Goal: Task Accomplishment & Management: Use online tool/utility

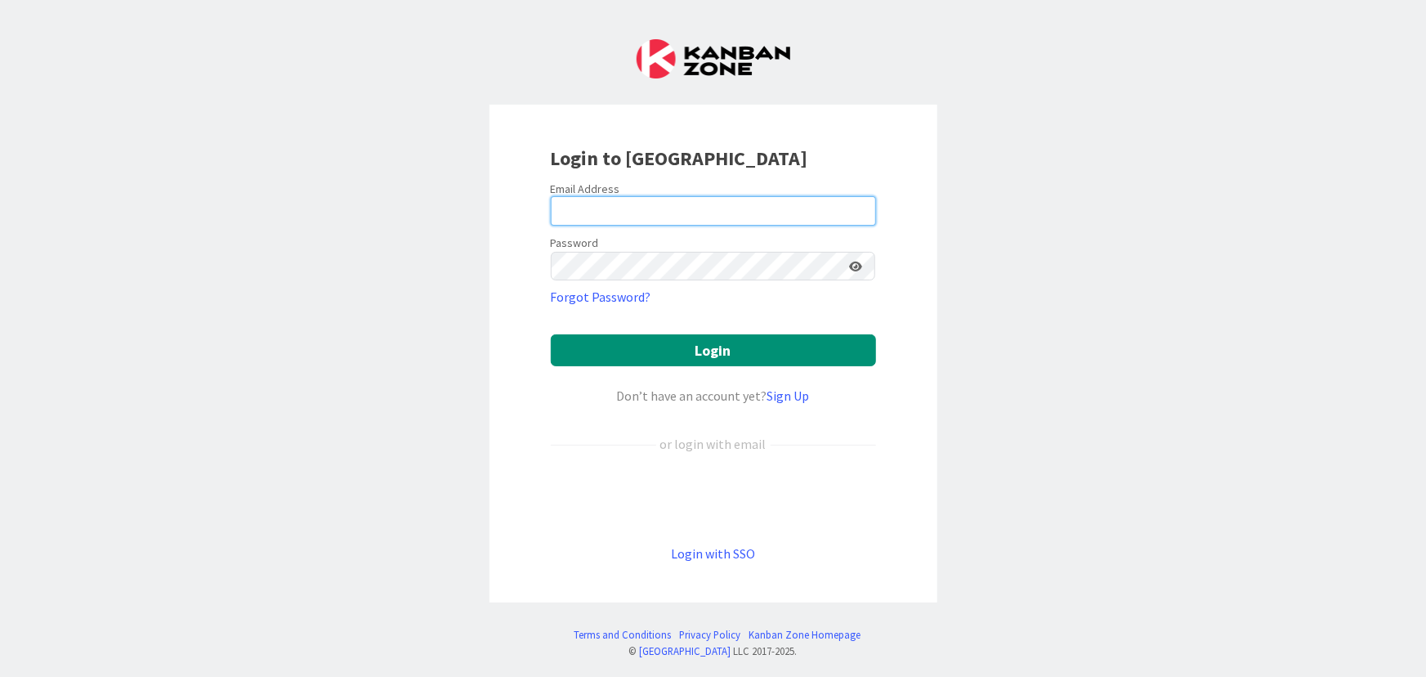
click at [588, 212] on input "email" at bounding box center [713, 210] width 325 height 29
type input "[EMAIL_ADDRESS][DOMAIN_NAME]"
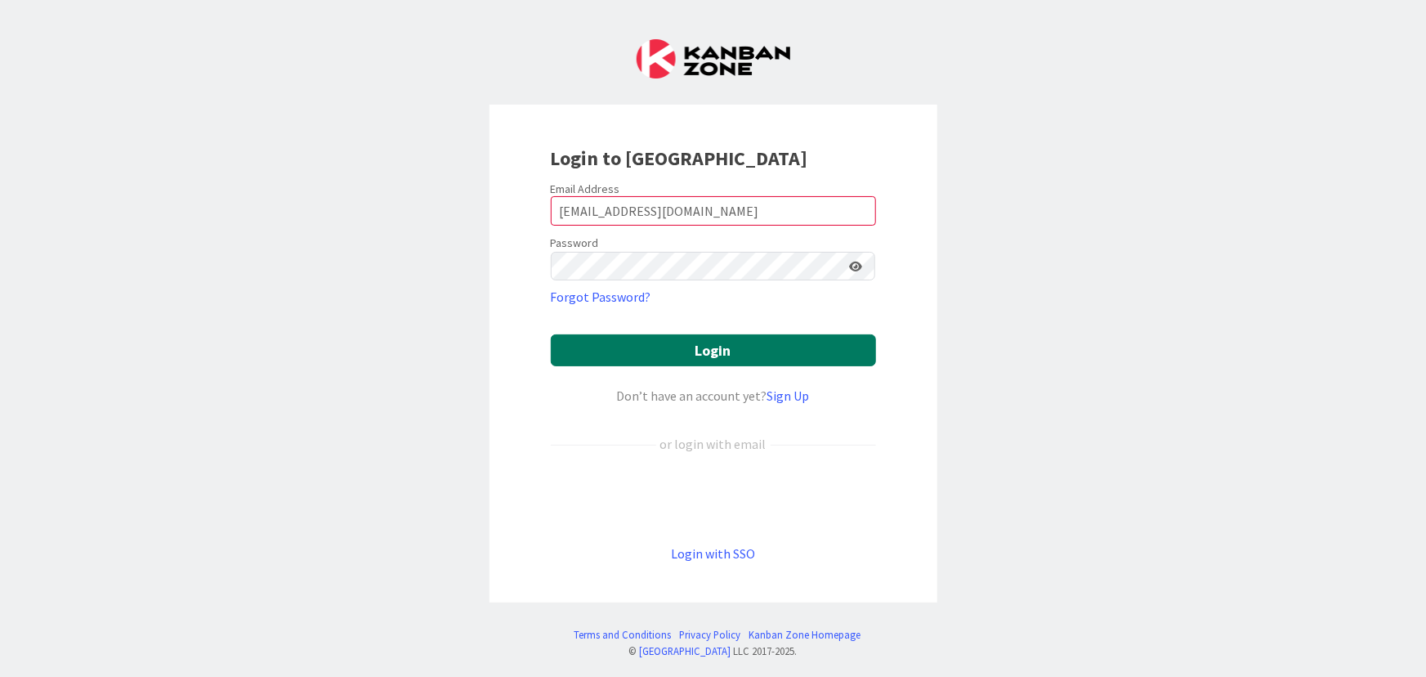
click at [664, 360] on button "Login" at bounding box center [713, 350] width 325 height 32
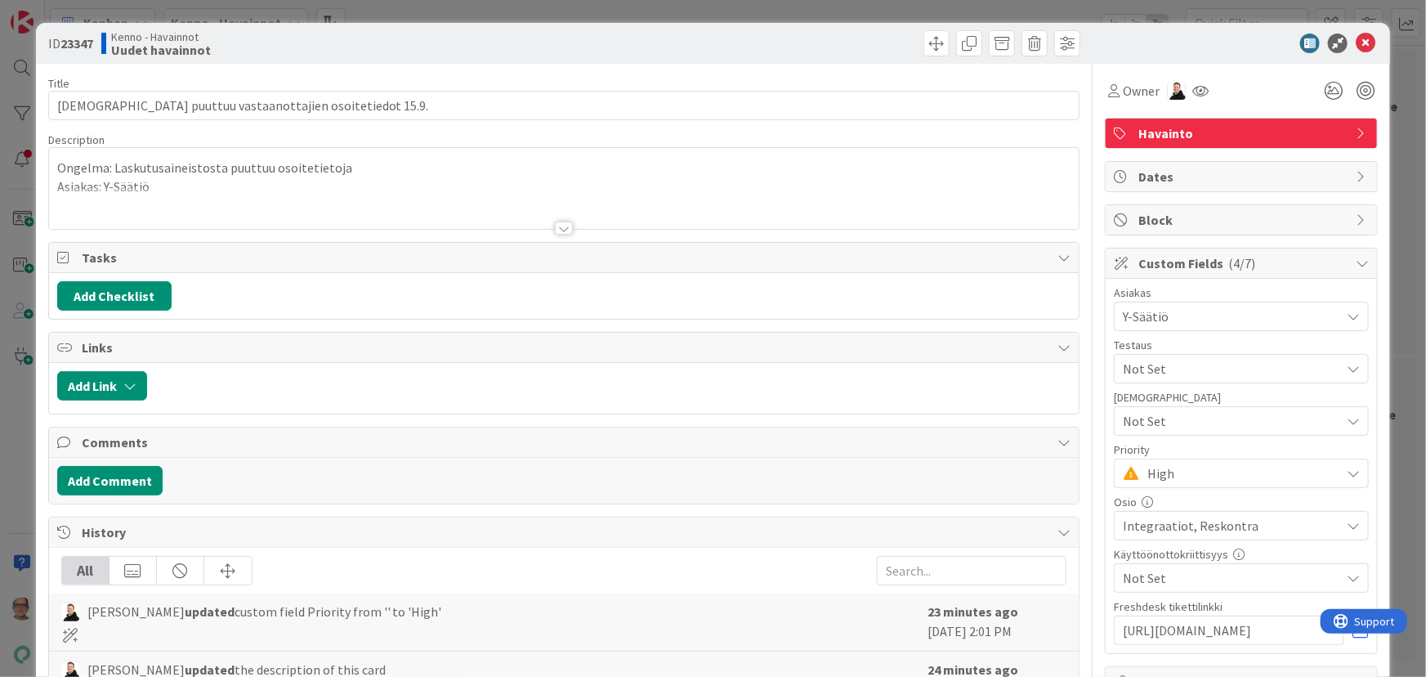
click at [560, 226] on div at bounding box center [564, 227] width 18 height 13
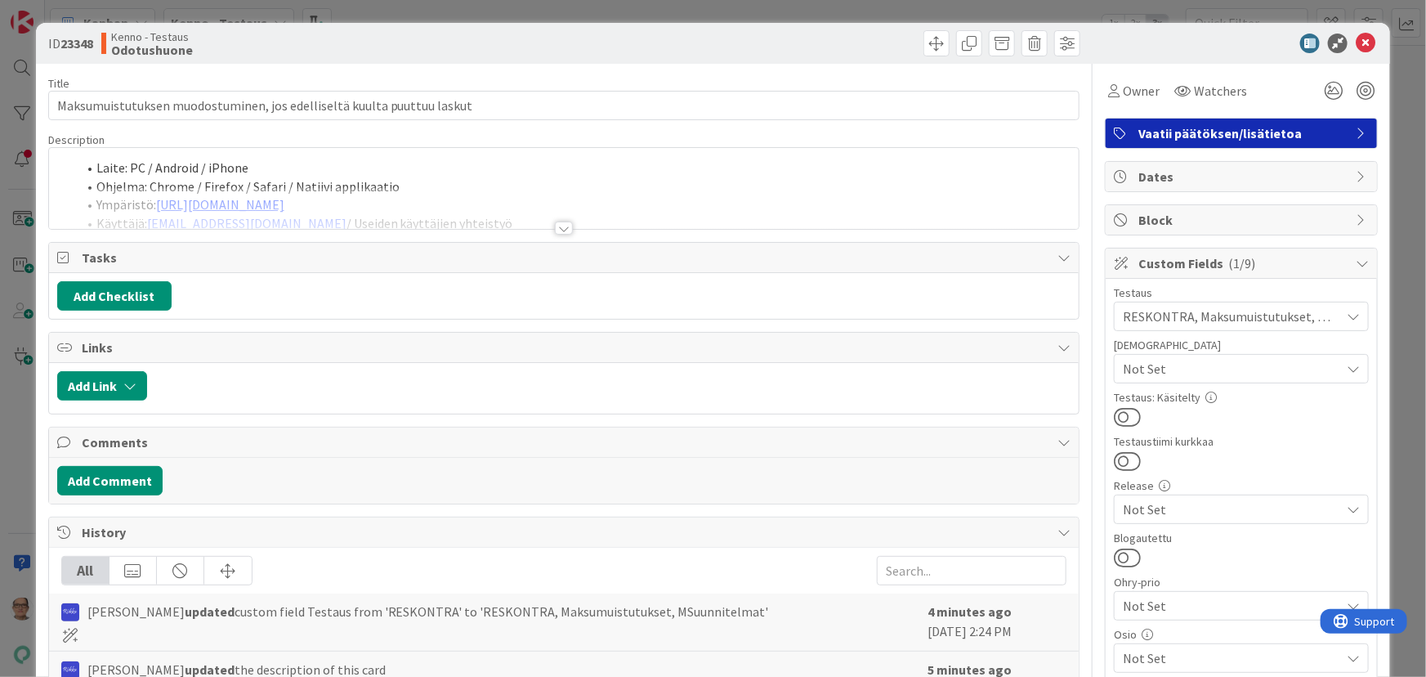
click at [559, 222] on div at bounding box center [564, 227] width 18 height 13
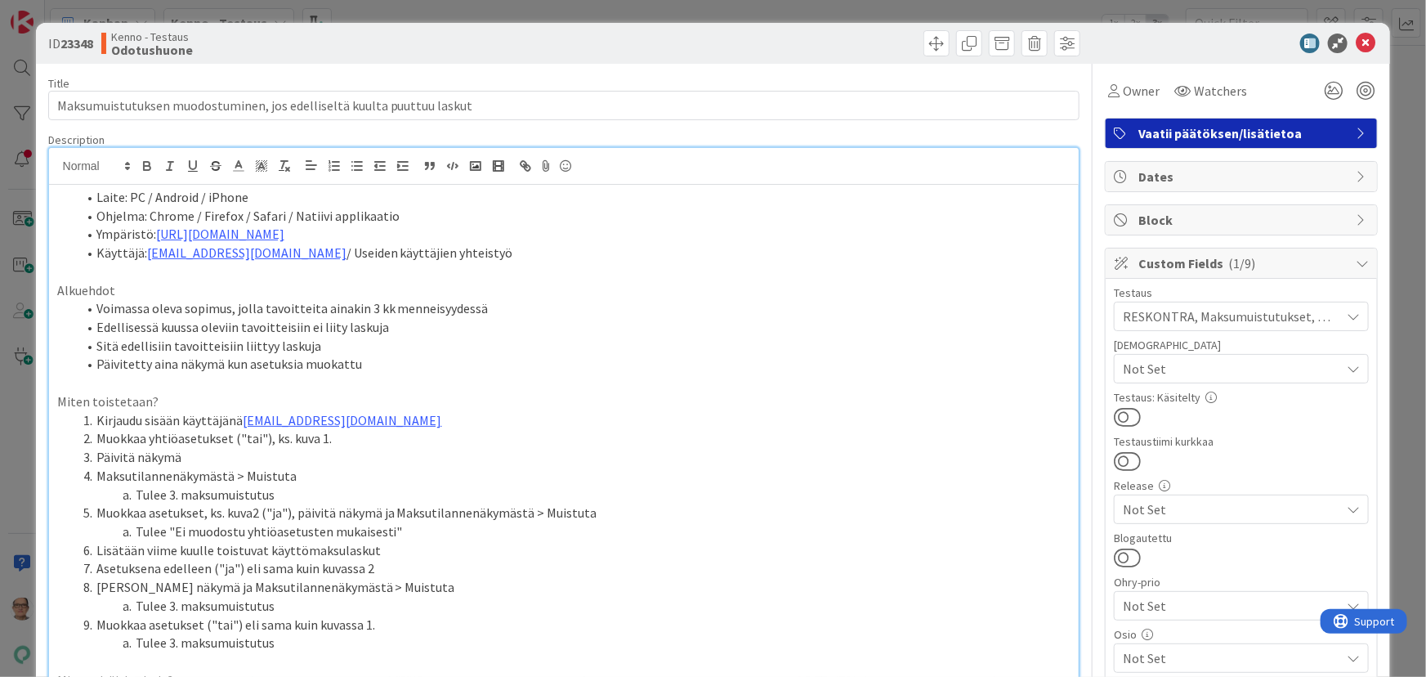
click at [557, 227] on li "Ympäristö: https://dev.kenno-sw.net/" at bounding box center [574, 234] width 995 height 19
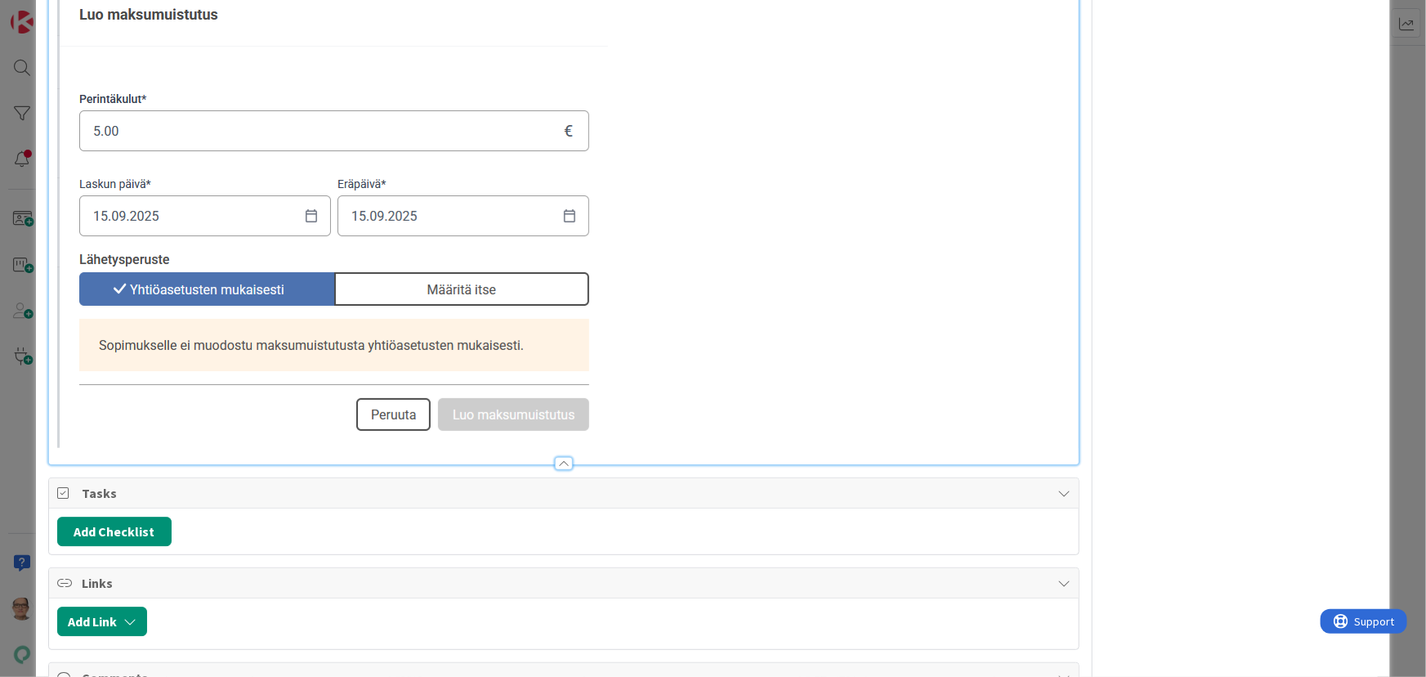
scroll to position [2154, 0]
